Goal: Navigation & Orientation: Find specific page/section

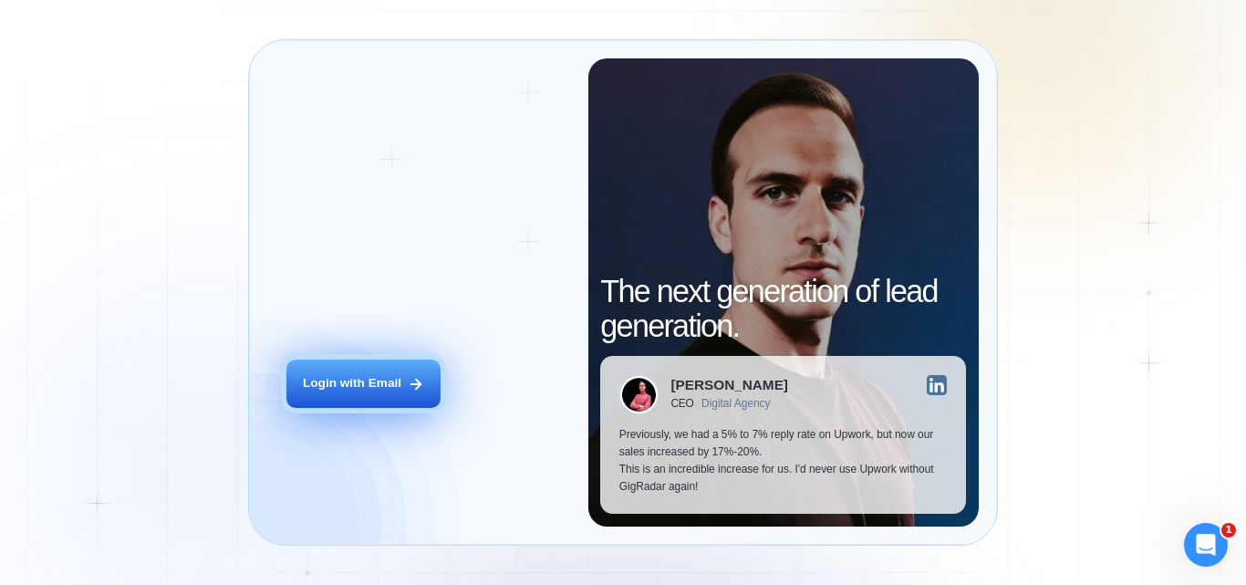
click at [354, 387] on div "Login with Email" at bounding box center [352, 383] width 99 height 17
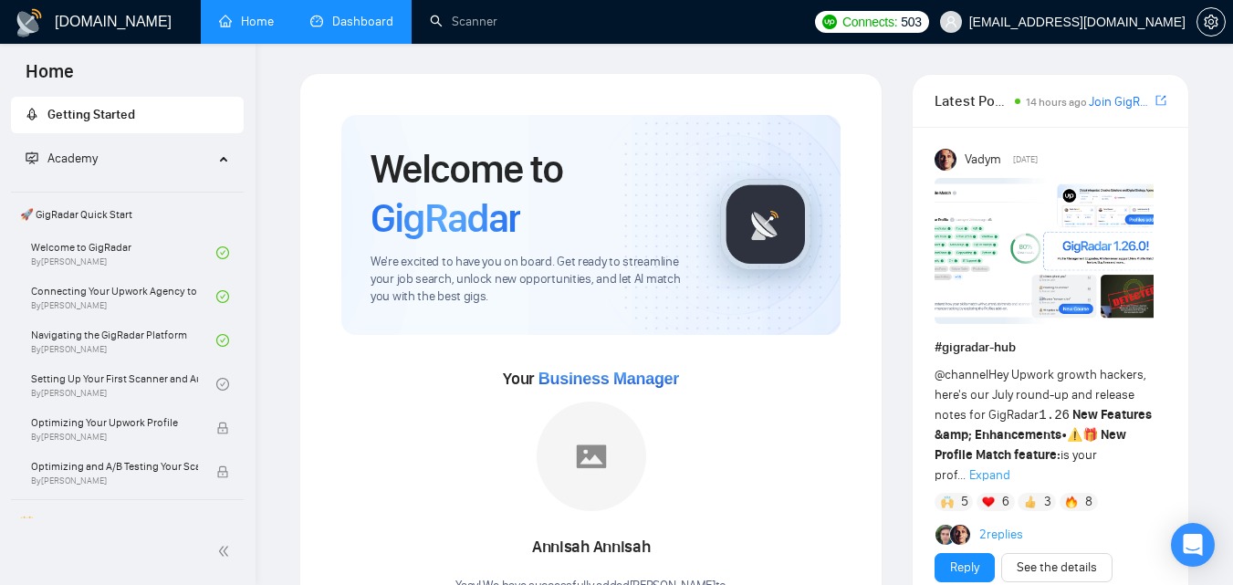
click at [344, 27] on link "Dashboard" at bounding box center [351, 22] width 83 height 16
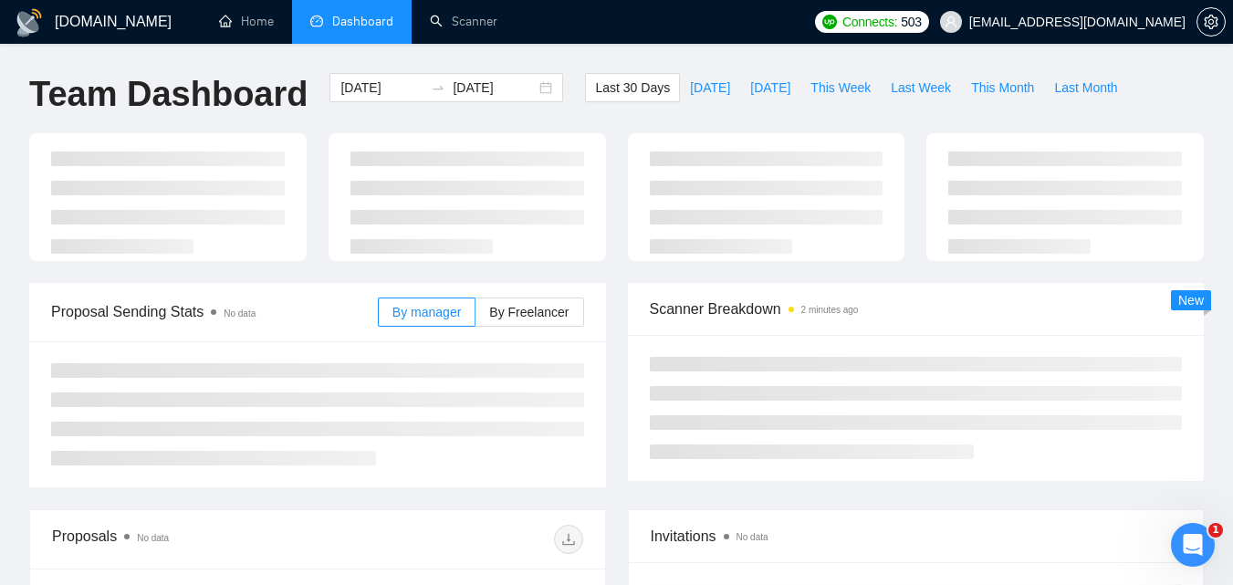
click at [11, 362] on div "[DOMAIN_NAME] Home Dashboard Scanner Connects: 503 [EMAIL_ADDRESS][DOMAIN_NAME]…" at bounding box center [616, 482] width 1233 height 964
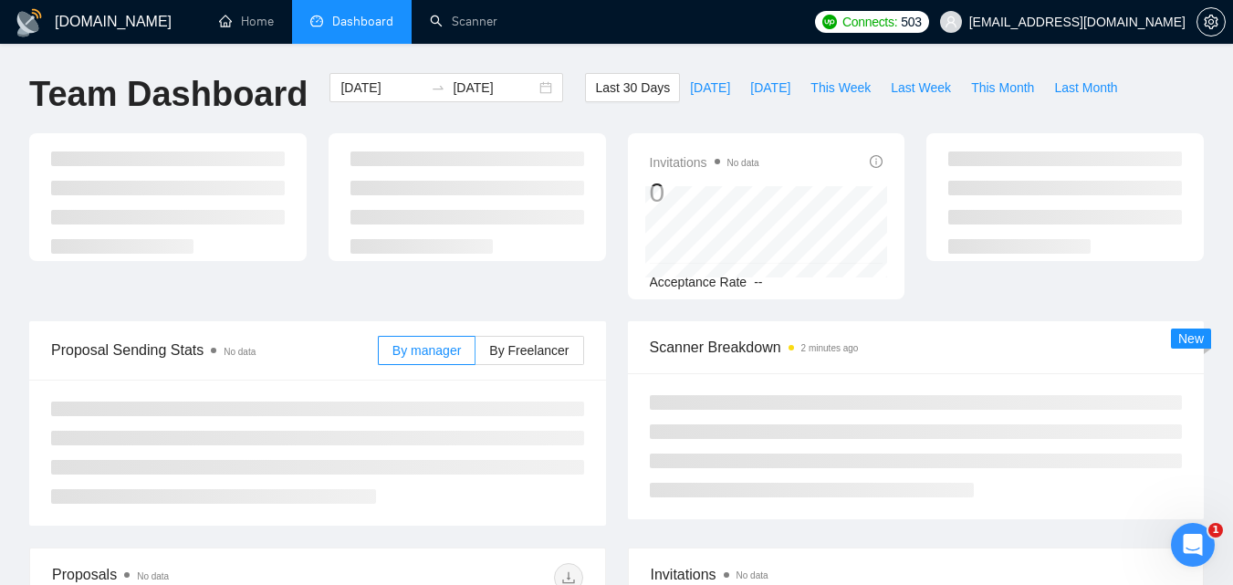
scroll to position [91, 0]
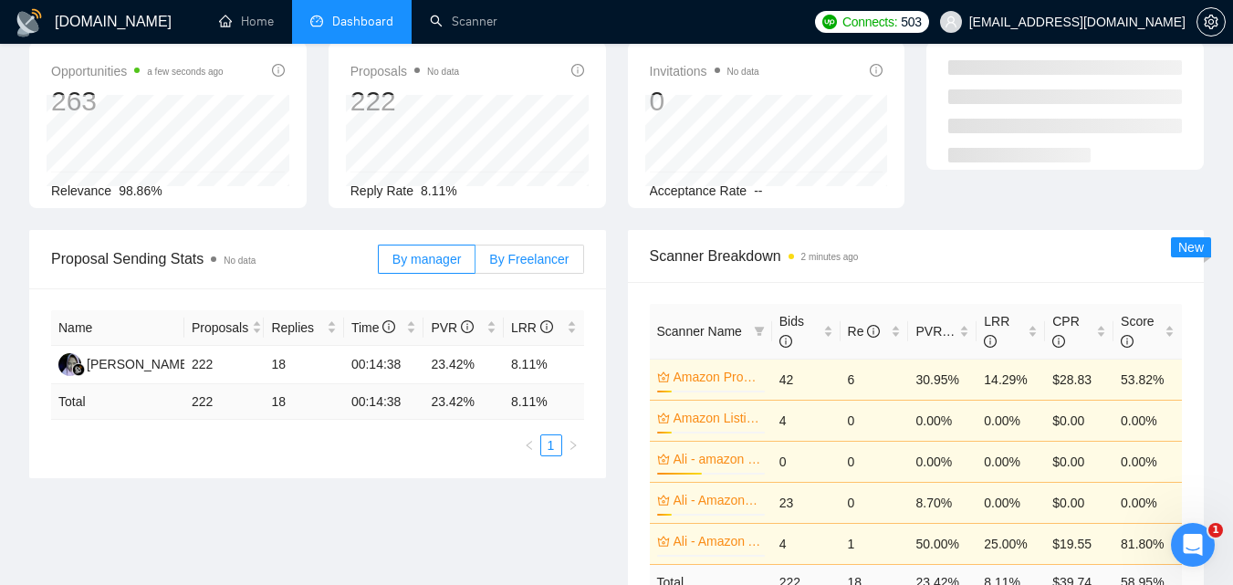
click at [549, 256] on span "By Freelancer" at bounding box center [528, 259] width 79 height 15
click at [475, 264] on input "By Freelancer" at bounding box center [475, 264] width 0 height 0
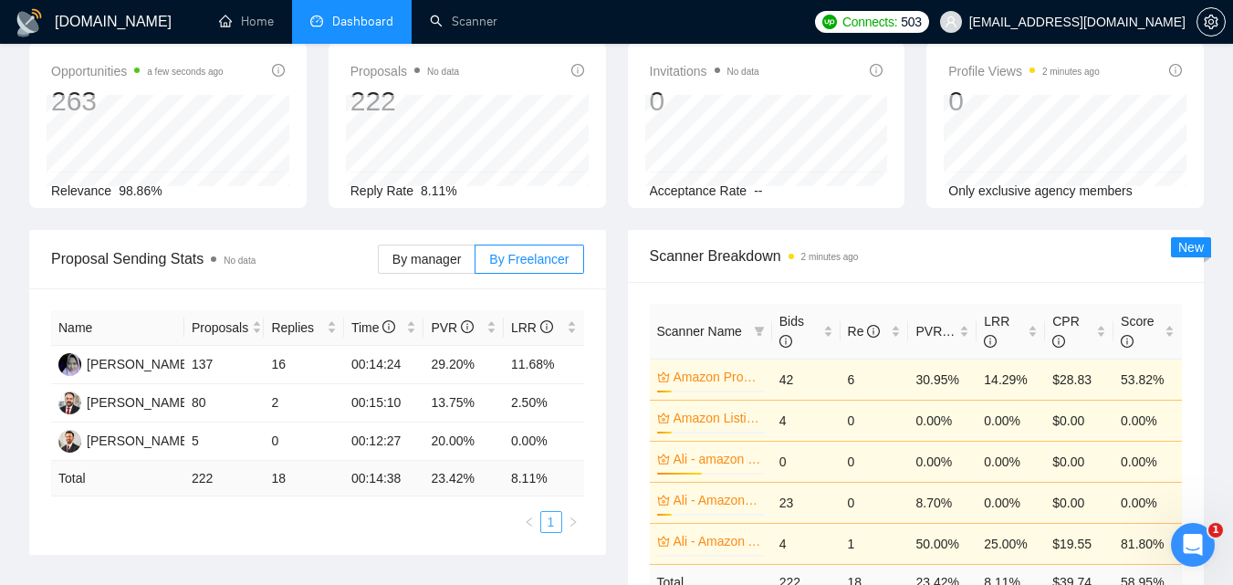
click at [553, 525] on link "1" at bounding box center [551, 522] width 20 height 20
click at [136, 367] on div "[PERSON_NAME]" at bounding box center [139, 364] width 105 height 20
click at [279, 539] on div "Name Proposals Replies Time PVR LRR [PERSON_NAME] 137 16 00:14:24 29.20% 11.68%…" at bounding box center [317, 421] width 577 height 266
